Goal: Check status: Check status

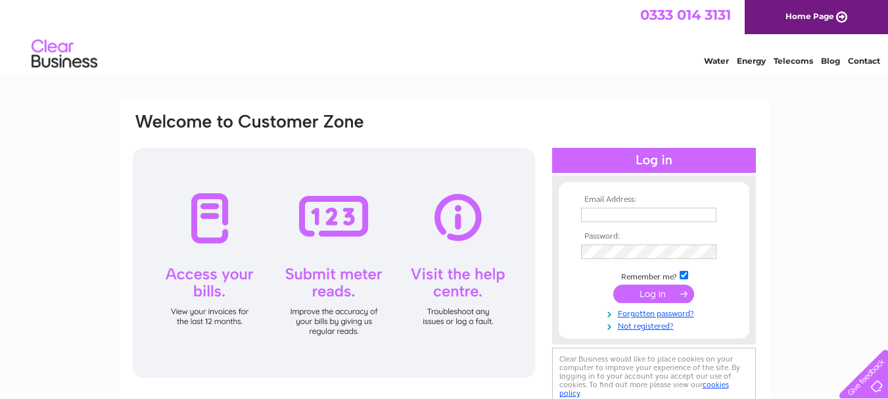
type input "[EMAIL_ADDRESS][DOMAIN_NAME]"
click at [644, 299] on input "submit" at bounding box center [654, 294] width 81 height 18
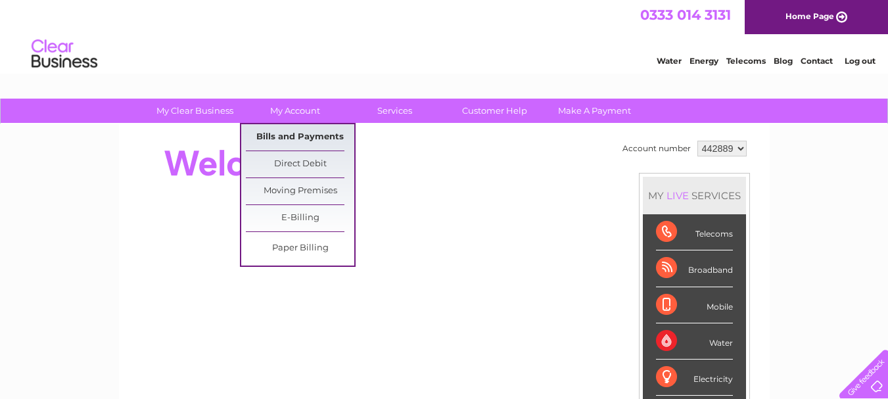
click at [291, 138] on link "Bills and Payments" at bounding box center [300, 137] width 109 height 26
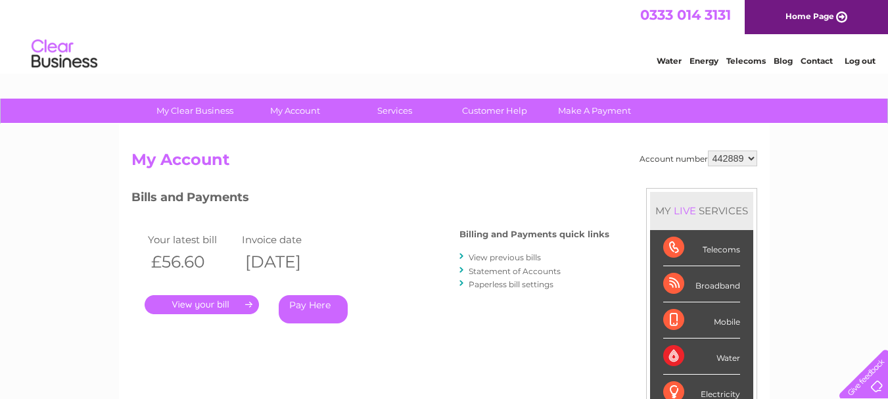
click at [511, 269] on link "Statement of Accounts" at bounding box center [515, 271] width 92 height 10
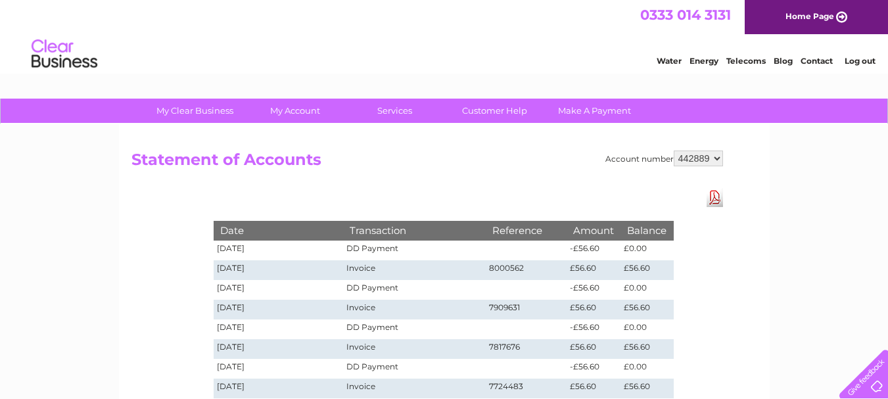
click at [863, 61] on link "Log out" at bounding box center [860, 61] width 31 height 10
